Goal: Check status: Check status

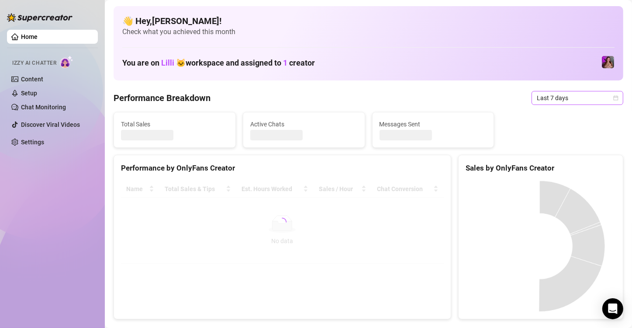
click at [555, 98] on span "Last 7 days" at bounding box center [577, 97] width 81 height 13
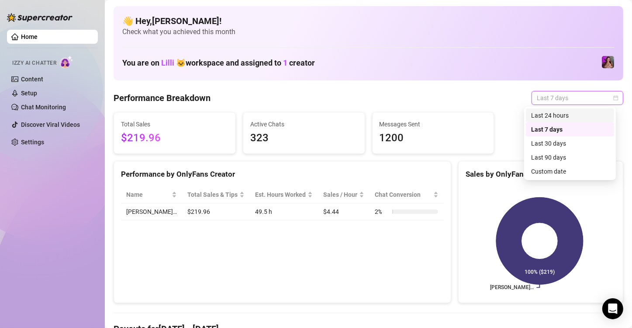
click at [613, 98] on div "Last 7 days" at bounding box center [578, 98] width 92 height 14
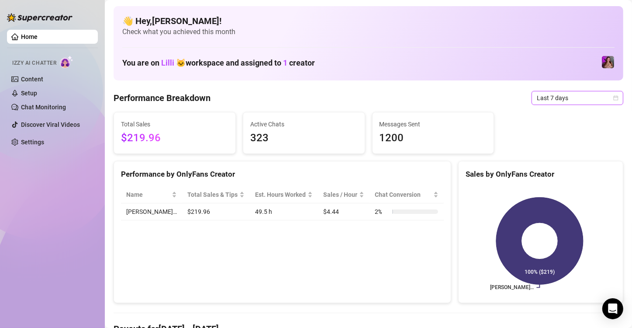
click at [614, 99] on icon "calendar" at bounding box center [616, 97] width 5 height 5
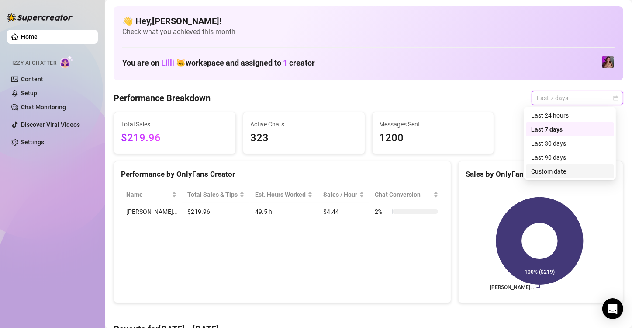
click at [555, 171] on div "Custom date" at bounding box center [570, 172] width 78 height 10
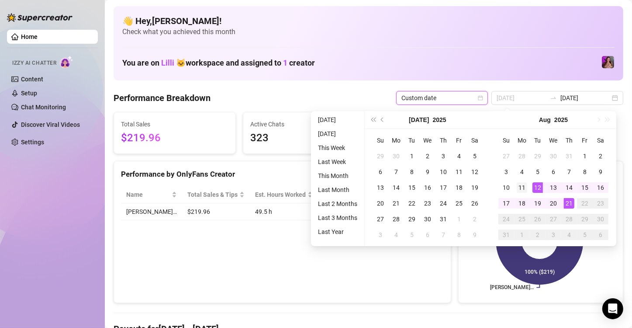
type input "[DATE]"
click at [524, 189] on div "11" at bounding box center [522, 187] width 10 height 10
type input "[DATE]"
click at [571, 203] on div "21" at bounding box center [569, 203] width 10 height 10
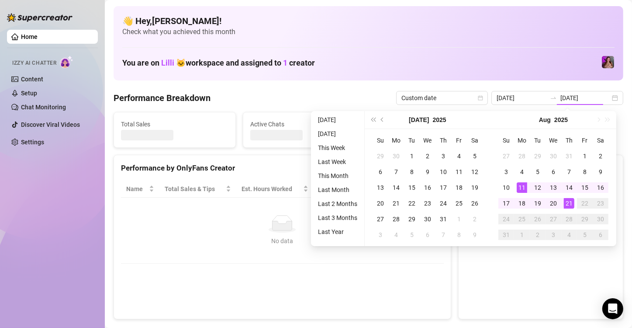
type input "[DATE]"
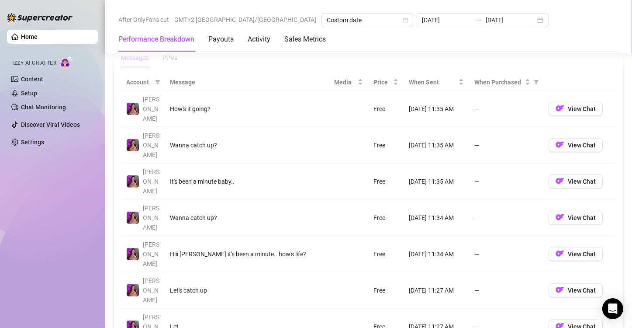
scroll to position [830, 0]
